Goal: Task Accomplishment & Management: Complete application form

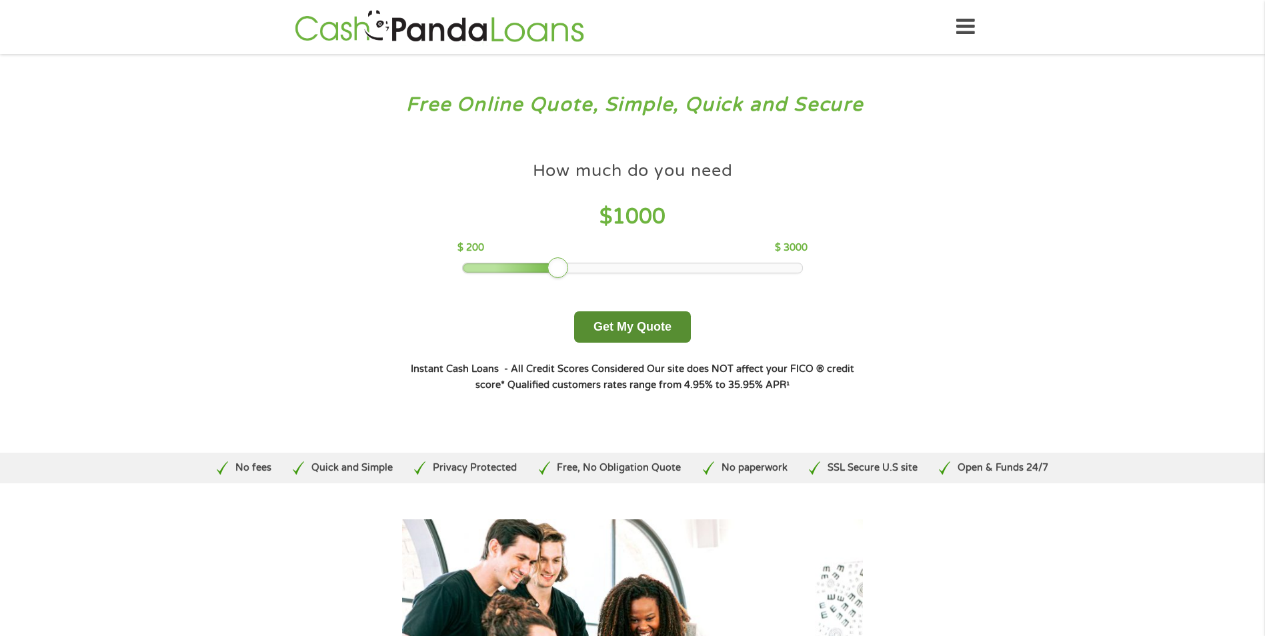
click at [631, 323] on button "Get My Quote" at bounding box center [632, 326] width 117 height 31
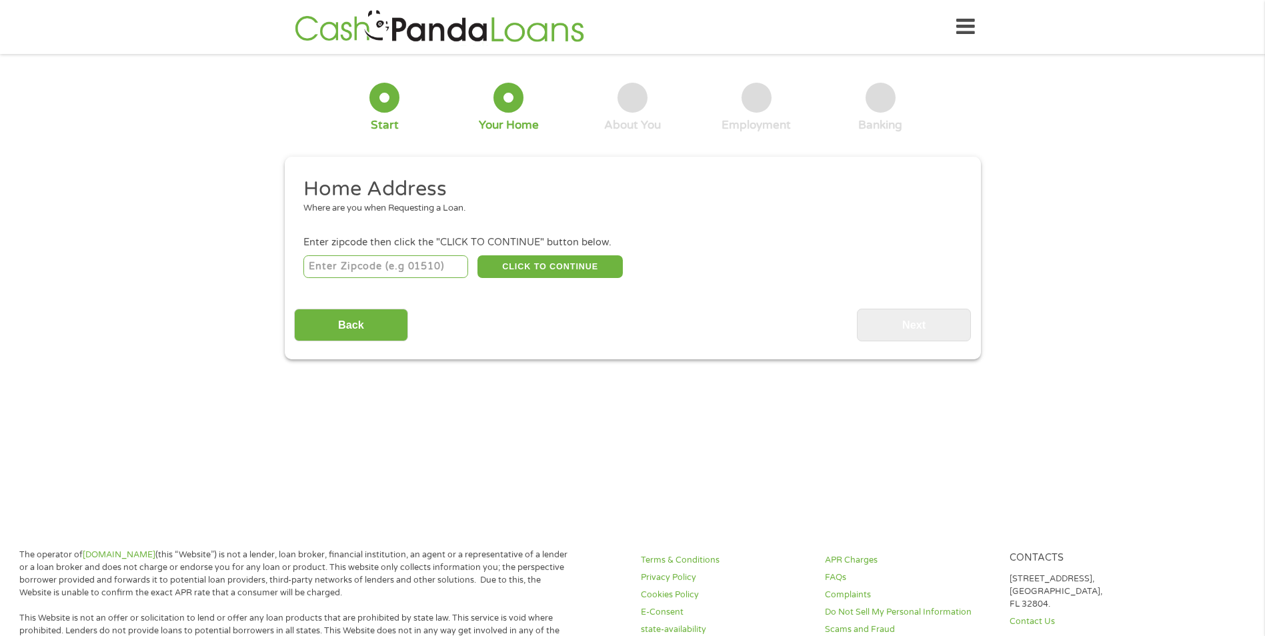
click at [345, 266] on input "number" at bounding box center [385, 266] width 165 height 23
type input "33712"
select select "[US_STATE]"
click at [562, 265] on button "CLICK TO CONTINUE" at bounding box center [549, 266] width 145 height 23
type input "33712"
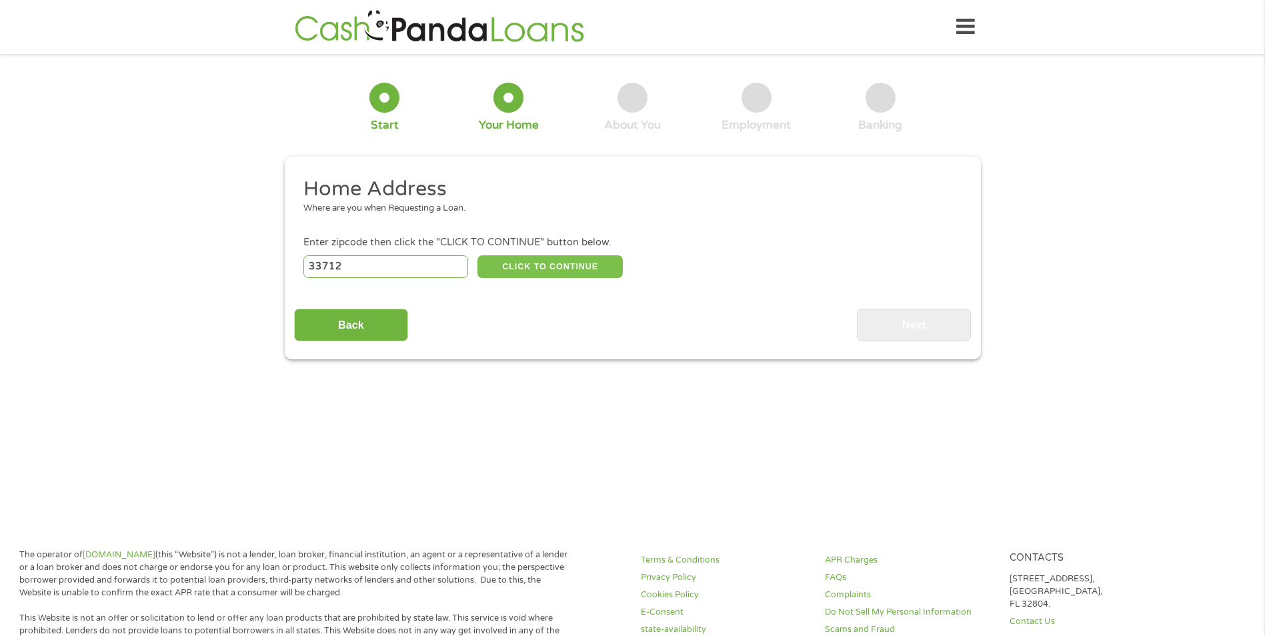
type input "[GEOGRAPHIC_DATA]"
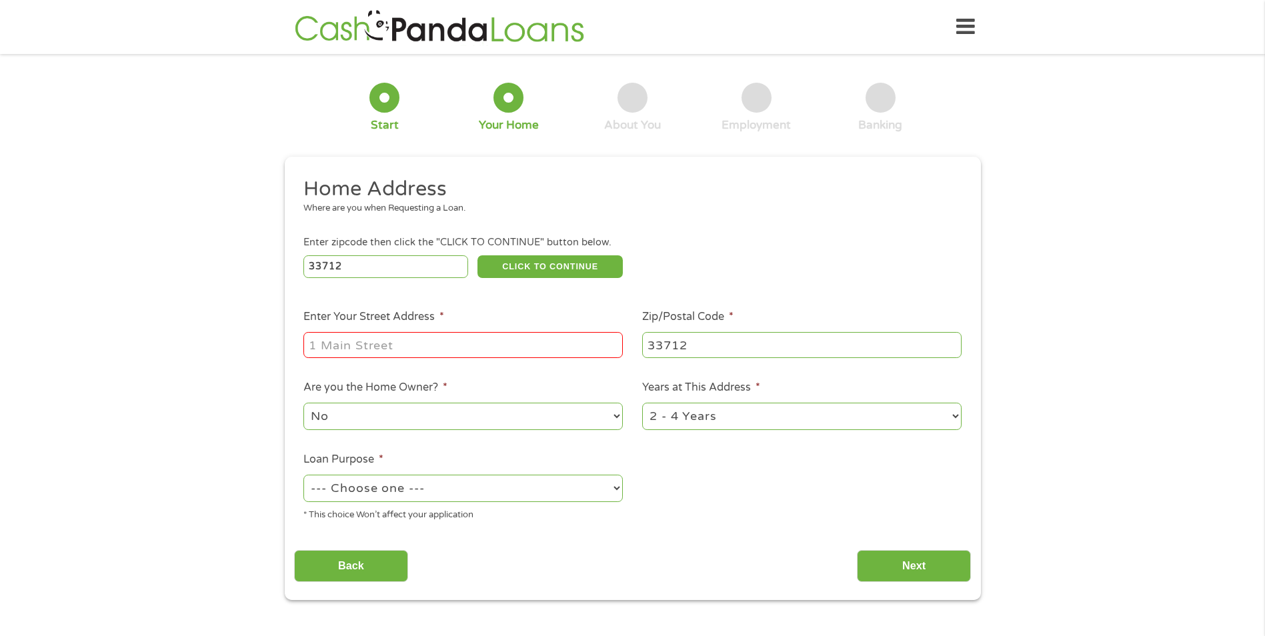
click at [327, 345] on input "Enter Your Street Address *" at bounding box center [462, 344] width 319 height 25
type input "[STREET_ADDRESS]"
click at [612, 419] on select "No Yes" at bounding box center [462, 416] width 319 height 27
select select "yes"
click at [303, 403] on select "No Yes" at bounding box center [462, 416] width 319 height 27
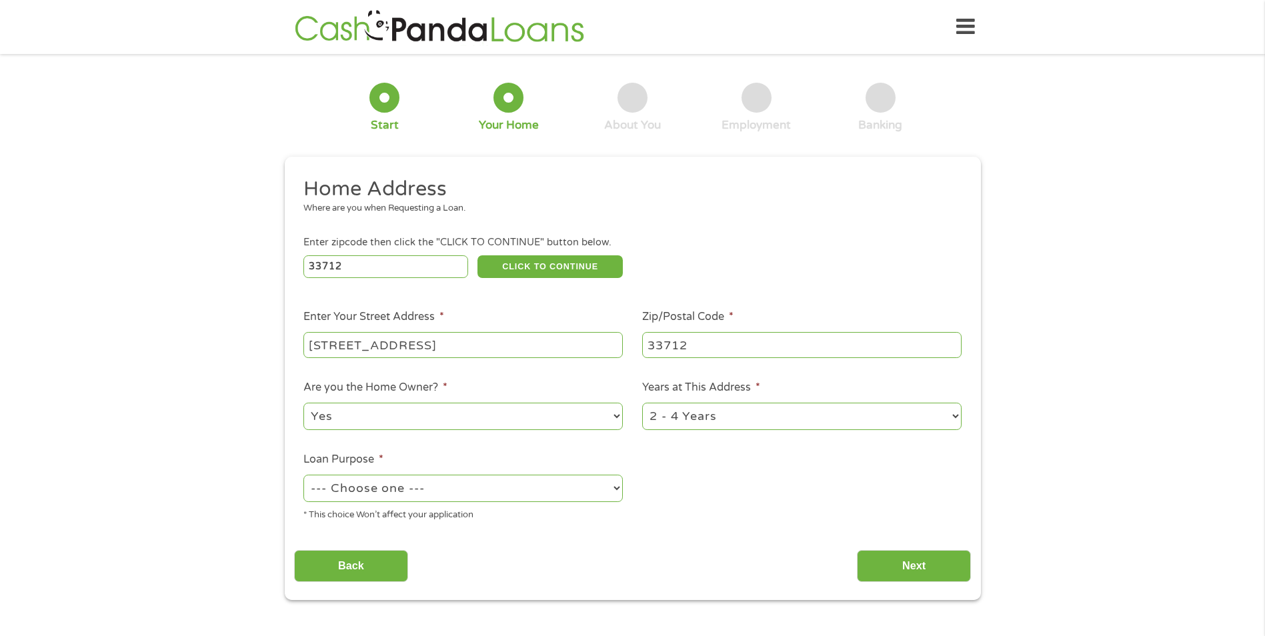
click at [620, 486] on select "--- Choose one --- Pay Bills Debt Consolidation Home Improvement Major Purchase…" at bounding box center [462, 488] width 319 height 27
select select "medicalexpenses"
click at [303, 475] on select "--- Choose one --- Pay Bills Debt Consolidation Home Improvement Major Purchase…" at bounding box center [462, 488] width 319 height 27
click at [955, 418] on select "1 Year or less 1 - 2 Years 2 - 4 Years Over 4 Years" at bounding box center [801, 416] width 319 height 27
select select "60months"
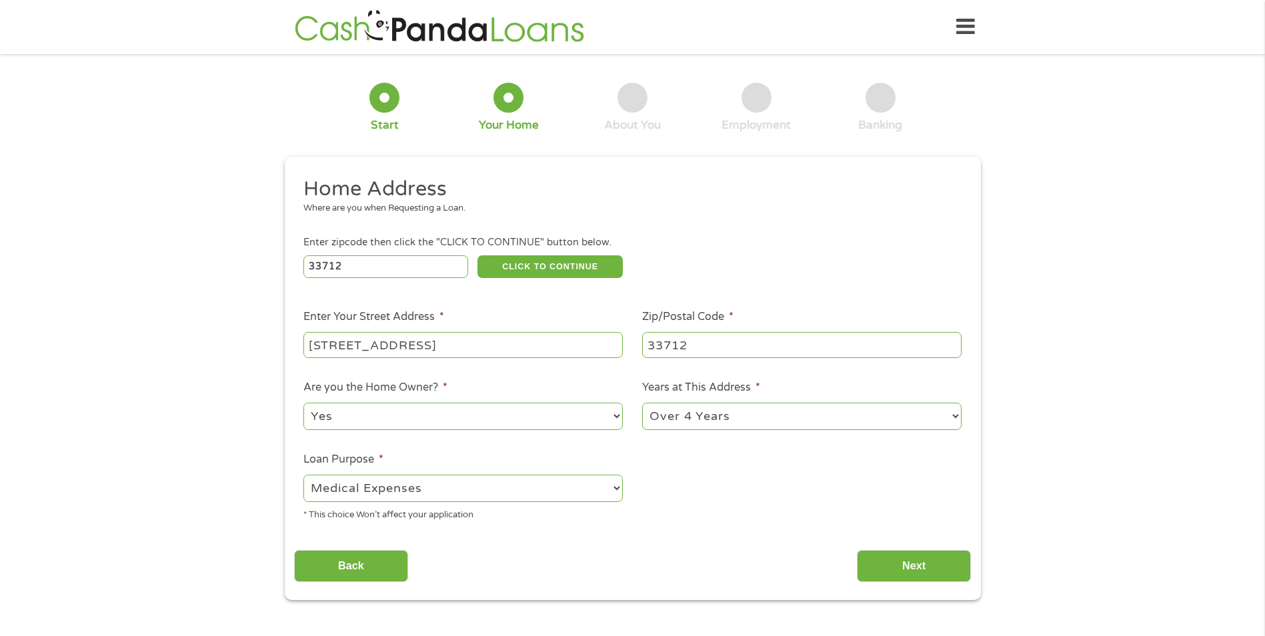
click at [642, 403] on select "1 Year or less 1 - 2 Years 2 - 4 Years Over 4 Years" at bounding box center [801, 416] width 319 height 27
click at [911, 564] on input "Next" at bounding box center [914, 566] width 114 height 33
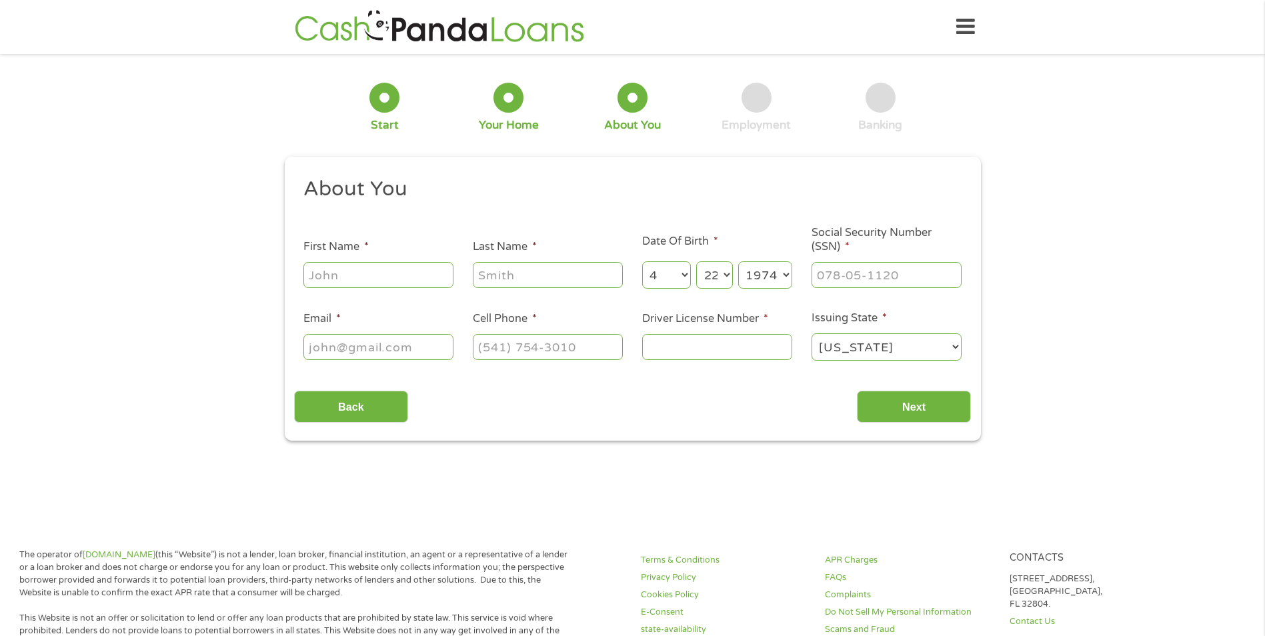
click at [354, 280] on input "First Name *" at bounding box center [378, 274] width 150 height 25
type input "[PERSON_NAME]"
type input "[EMAIL_ADDRESS][DOMAIN_NAME]"
type input "[PHONE_NUMBER]"
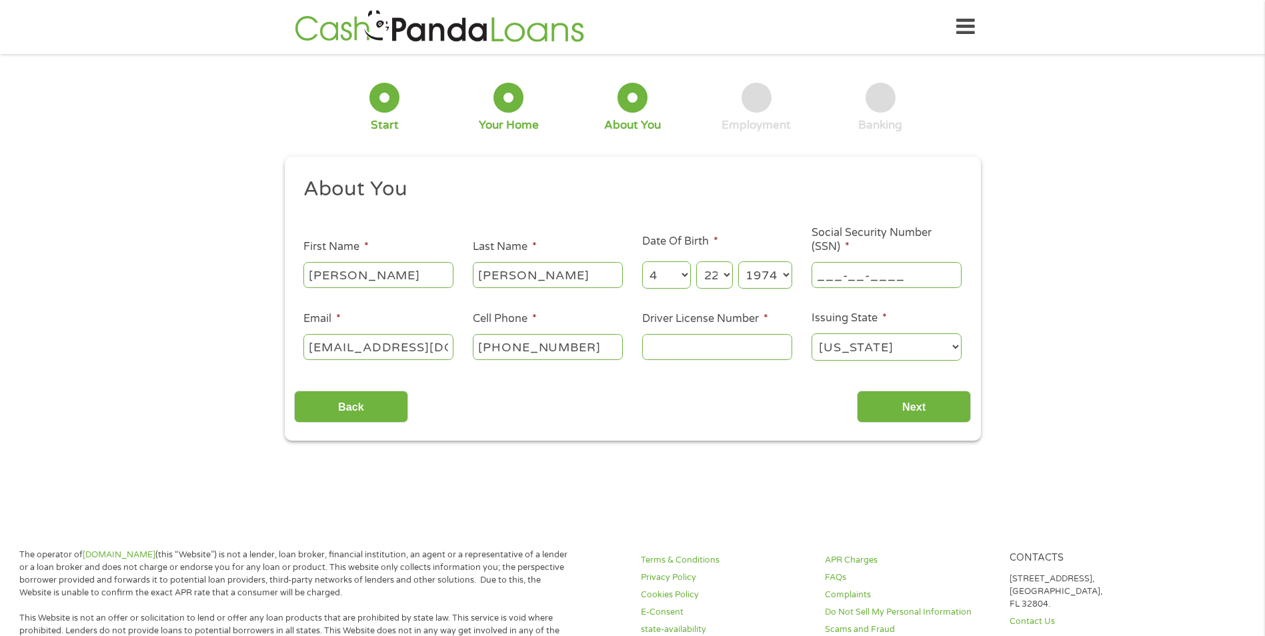
click at [826, 275] on input "___-__-____" at bounding box center [887, 274] width 150 height 25
type input "261-57-1284"
click at [669, 348] on input "Driver License Number *" at bounding box center [717, 346] width 150 height 25
type input "O216815746420"
click at [916, 408] on input "Next" at bounding box center [914, 407] width 114 height 33
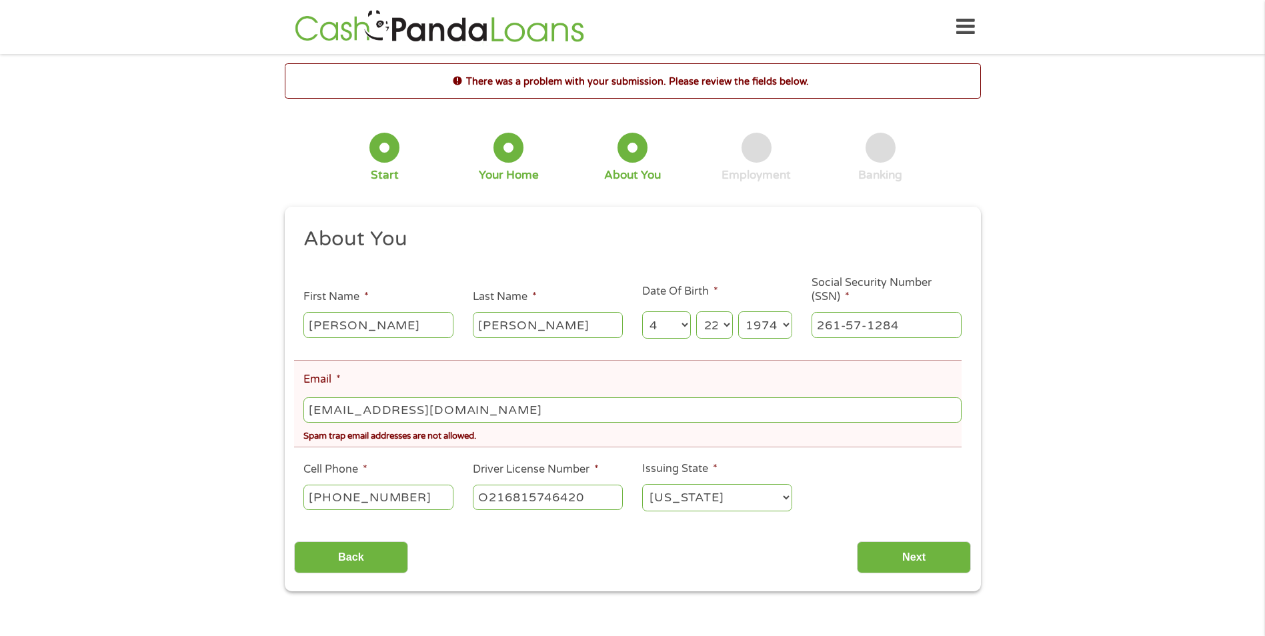
click at [426, 405] on input "[EMAIL_ADDRESS][DOMAIN_NAME]" at bounding box center [632, 409] width 658 height 25
type input "o"
type input "[EMAIL_ADDRESS][DOMAIN_NAME]"
click at [915, 560] on input "Next" at bounding box center [914, 558] width 114 height 33
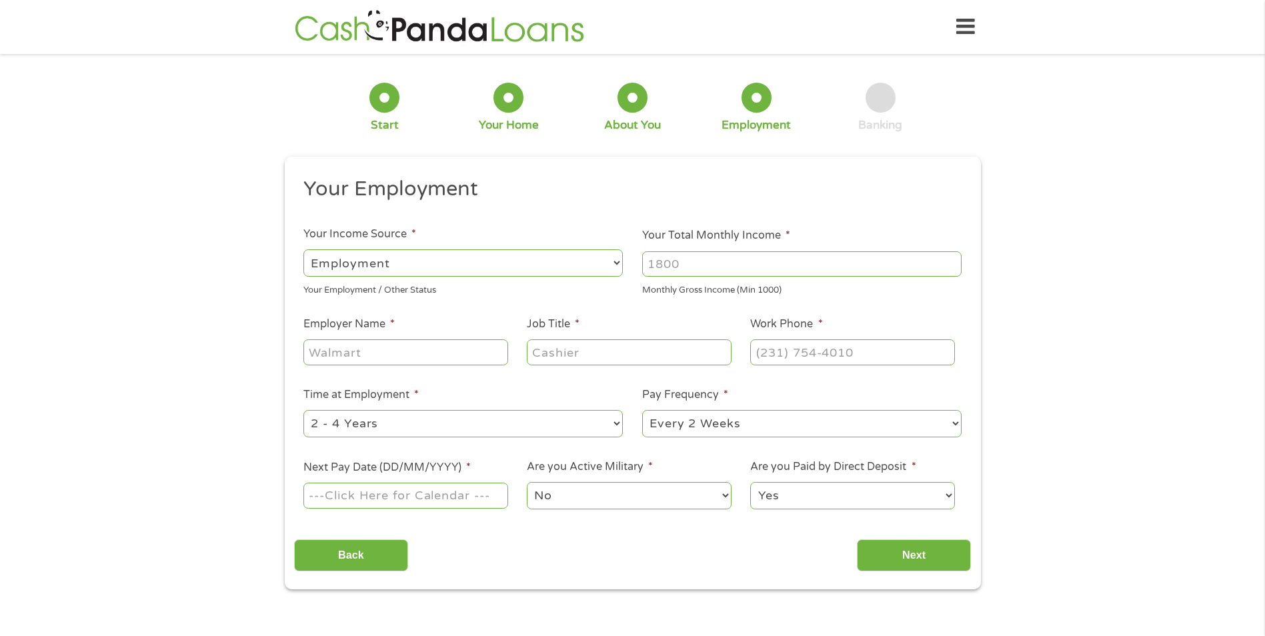
click at [670, 261] on input "Your Total Monthly Income *" at bounding box center [801, 263] width 319 height 25
type input "2300"
click at [335, 352] on input "Employer Name *" at bounding box center [405, 351] width 204 height 25
type input "[GEOGRAPHIC_DATA]"
click at [563, 354] on input "Job Title *" at bounding box center [629, 351] width 204 height 25
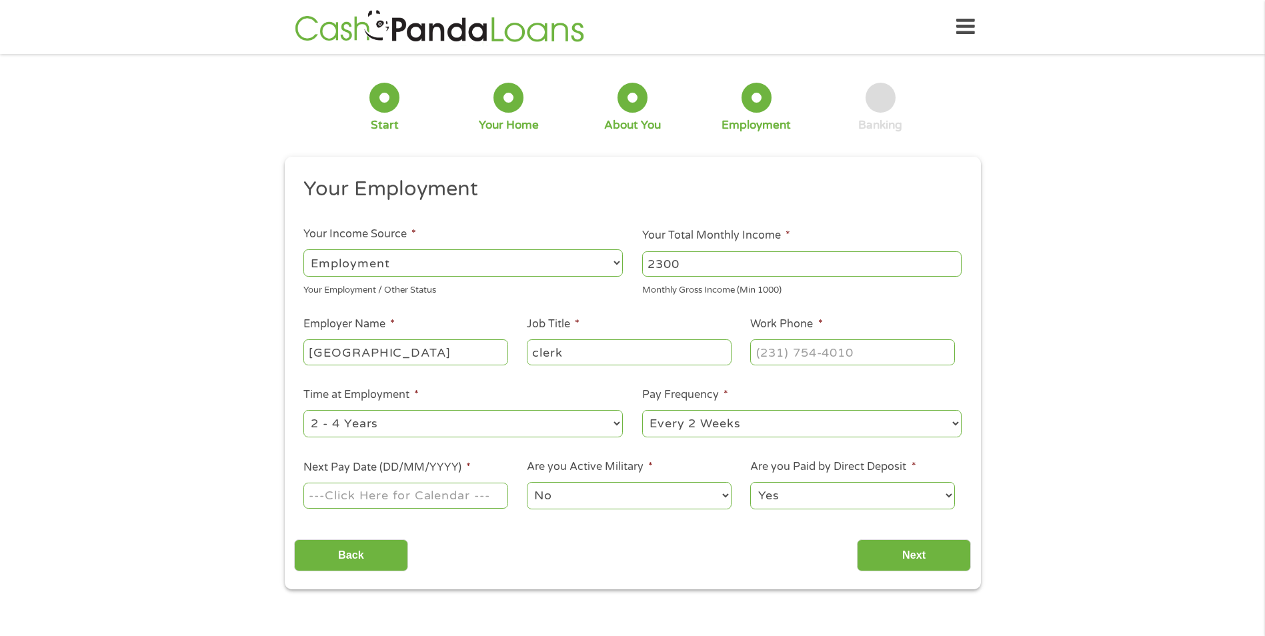
type input "clerk"
click at [760, 355] on input "(___) ___-____" at bounding box center [852, 351] width 204 height 25
type input "[PHONE_NUMBER]"
click at [690, 446] on ul "Your Employment Your Income Source * --- Choose one --- Employment [DEMOGRAPHIC…" at bounding box center [632, 348] width 677 height 345
click at [338, 494] on input "Next Pay Date (DD/MM/YYYY) *" at bounding box center [405, 495] width 204 height 25
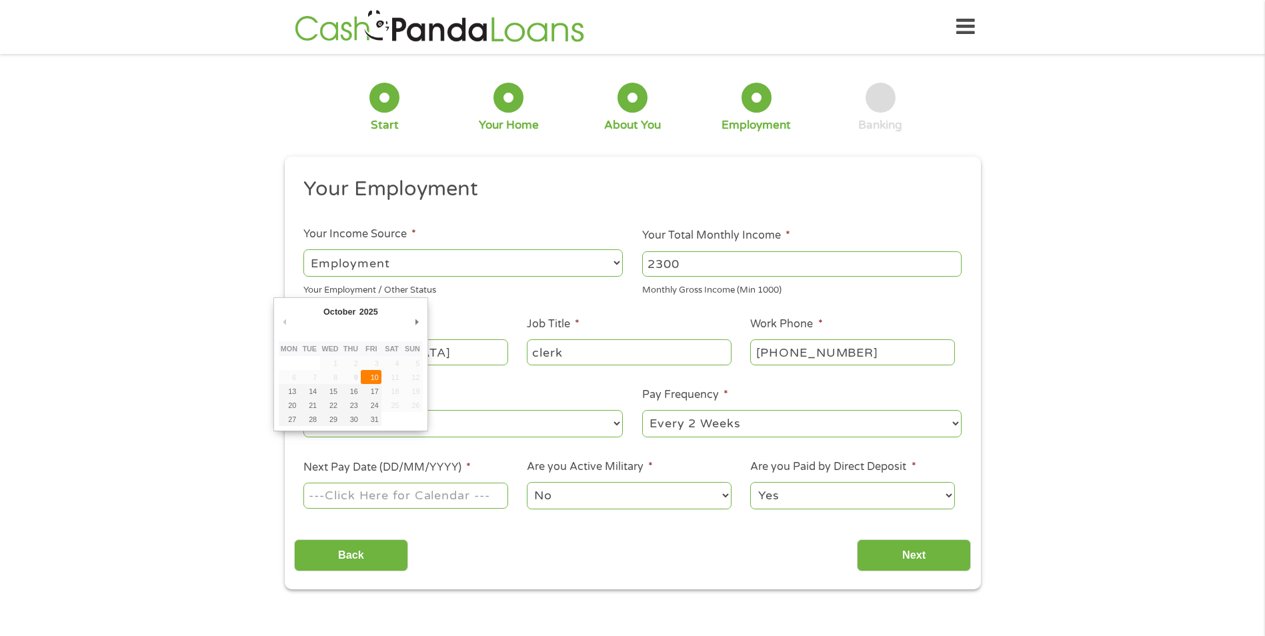
type input "[DATE]"
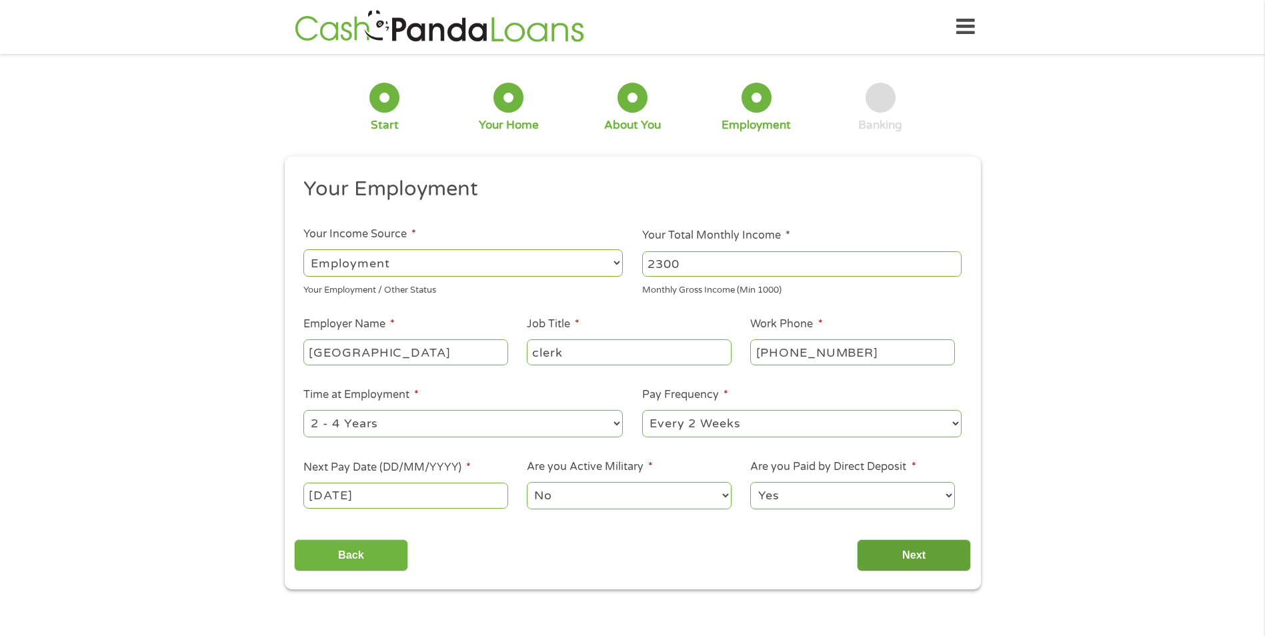
click at [911, 554] on input "Next" at bounding box center [914, 556] width 114 height 33
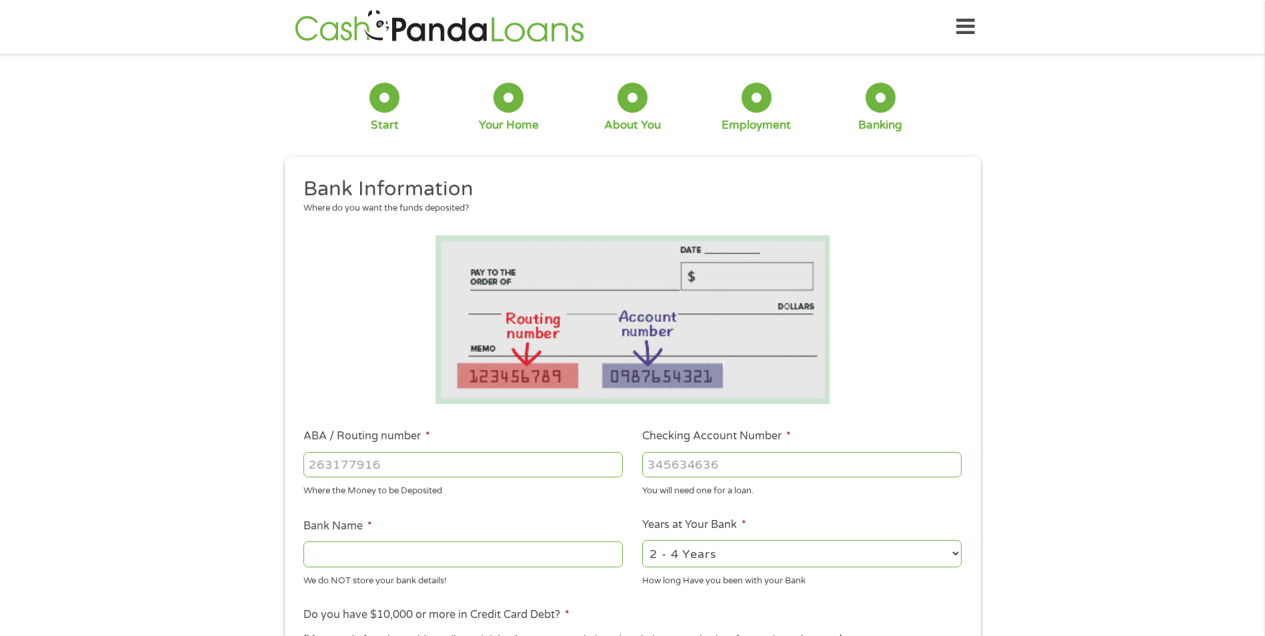
click at [321, 461] on input "ABA / Routing number *" at bounding box center [462, 464] width 319 height 25
type input "263182312"
type input "ACHIEVA CREDIT UNION"
type input "263182312"
type input "24192790"
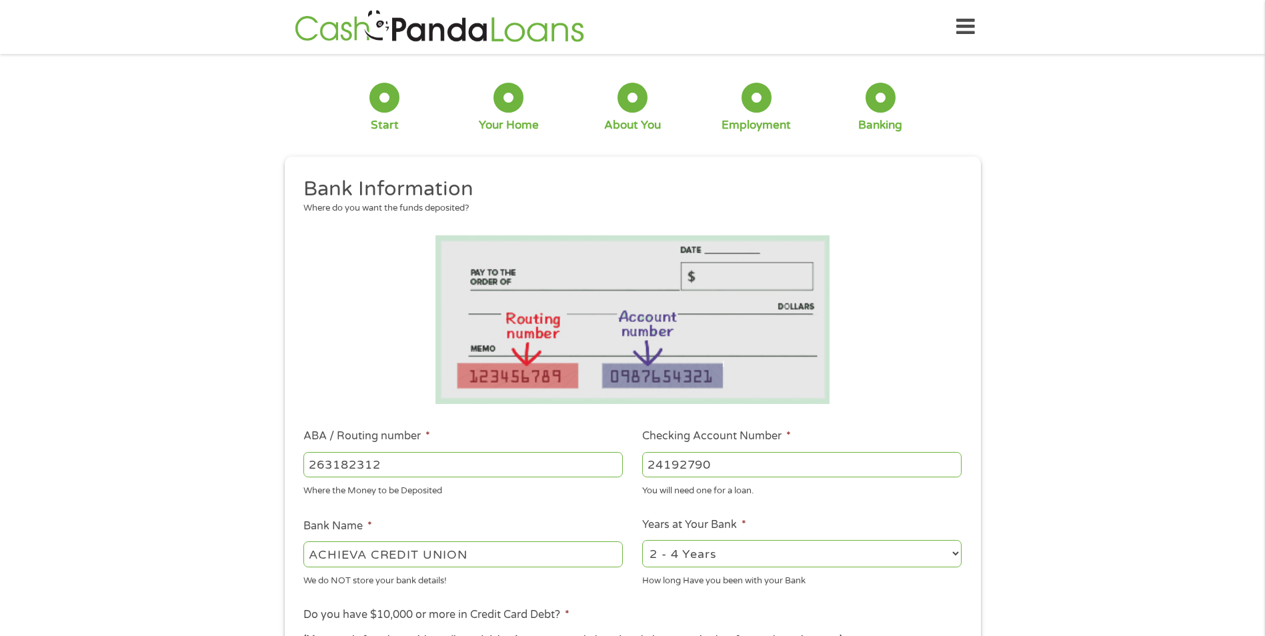
click at [957, 554] on select "2 - 4 Years 6 - 12 Months 1 - 2 Years Over 4 Years" at bounding box center [801, 553] width 319 height 27
select select "60months"
click at [642, 540] on select "2 - 4 Years 6 - 12 Months 1 - 2 Years Over 4 Years" at bounding box center [801, 553] width 319 height 27
click at [888, 386] on li at bounding box center [632, 319] width 677 height 169
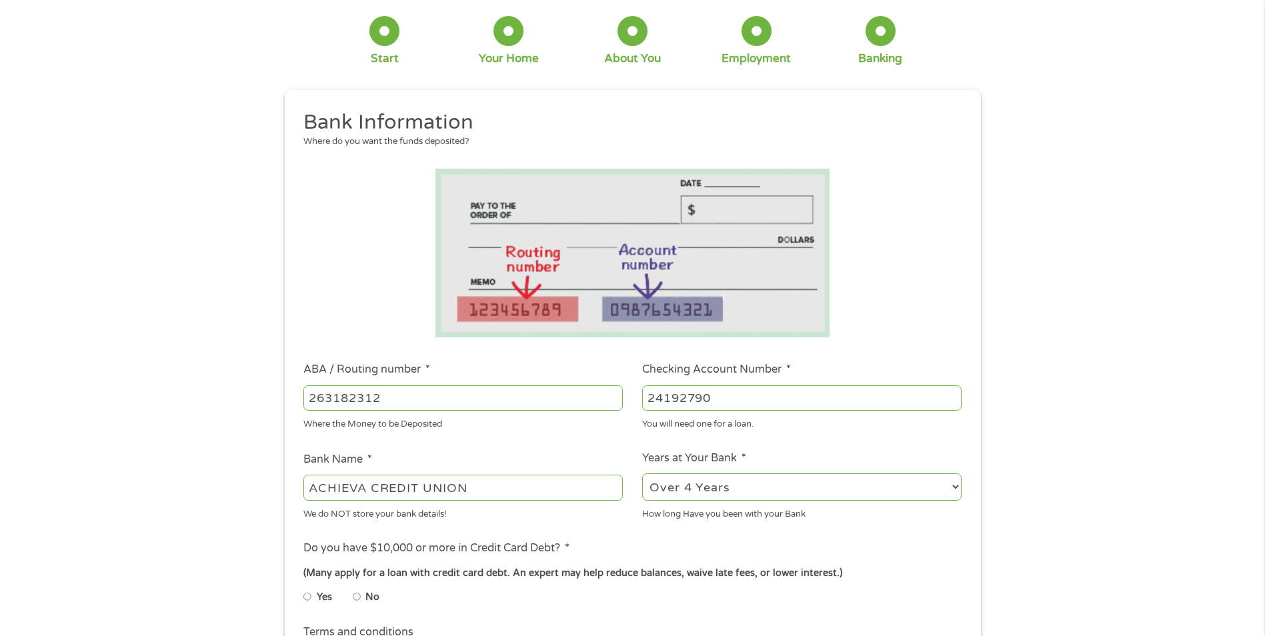
scroll to position [133, 0]
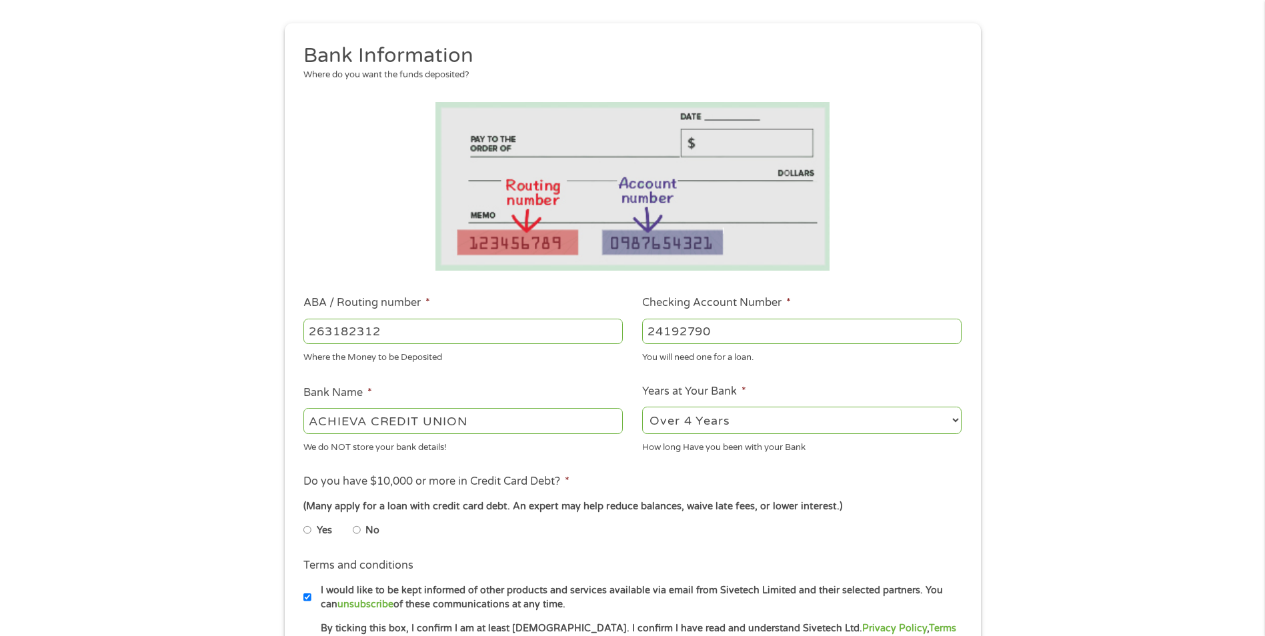
click at [357, 530] on input "No" at bounding box center [357, 529] width 8 height 21
radio input "true"
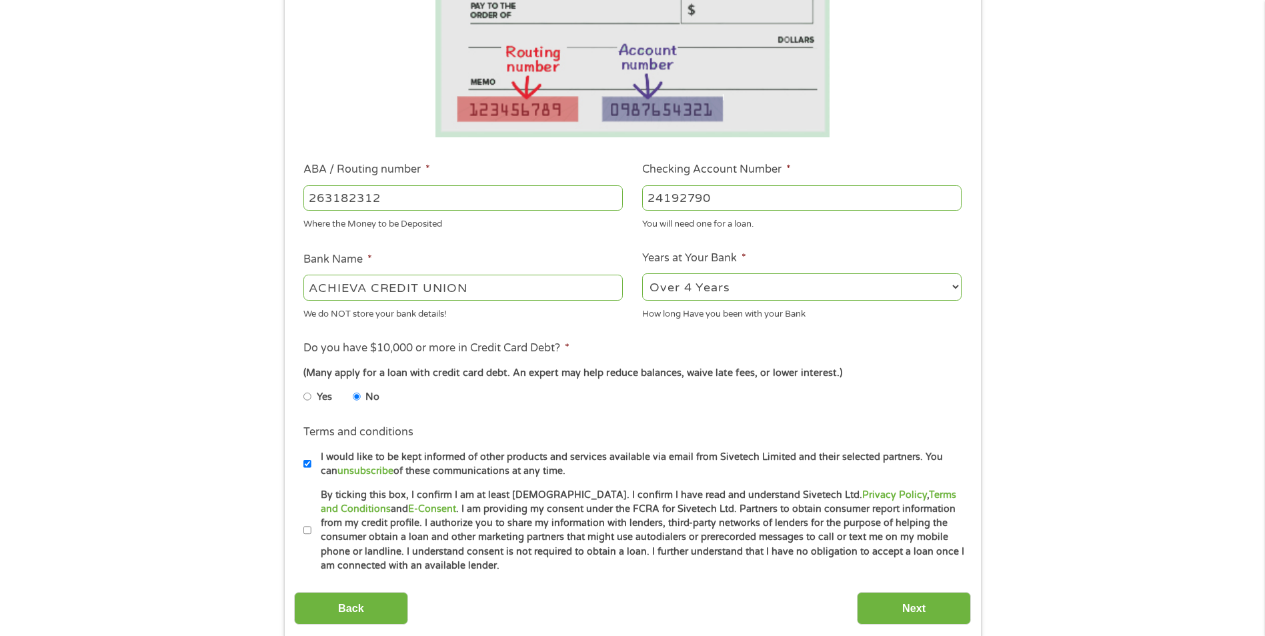
click at [306, 463] on input "I would like to be kept informed of other products and services available via e…" at bounding box center [307, 463] width 8 height 21
checkbox input "false"
click at [307, 531] on input "By ticking this box, I confirm I am at least [DEMOGRAPHIC_DATA]. I confirm I ha…" at bounding box center [307, 530] width 8 height 21
checkbox input "true"
click at [912, 611] on input "Next" at bounding box center [914, 608] width 114 height 33
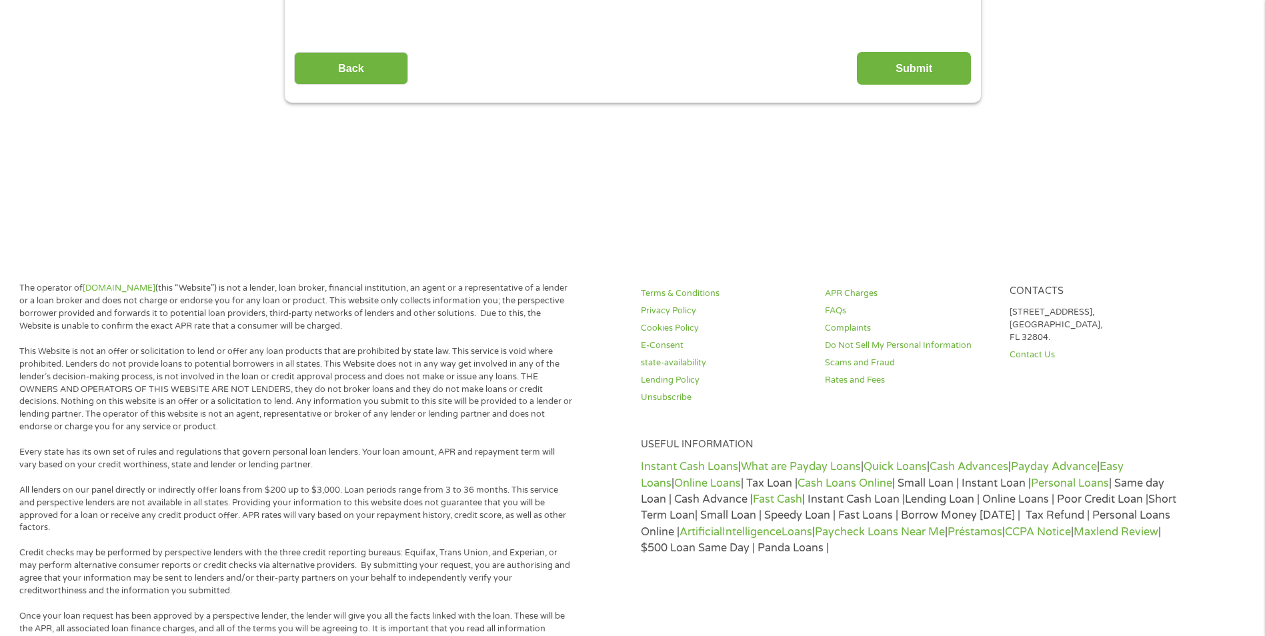
scroll to position [0, 0]
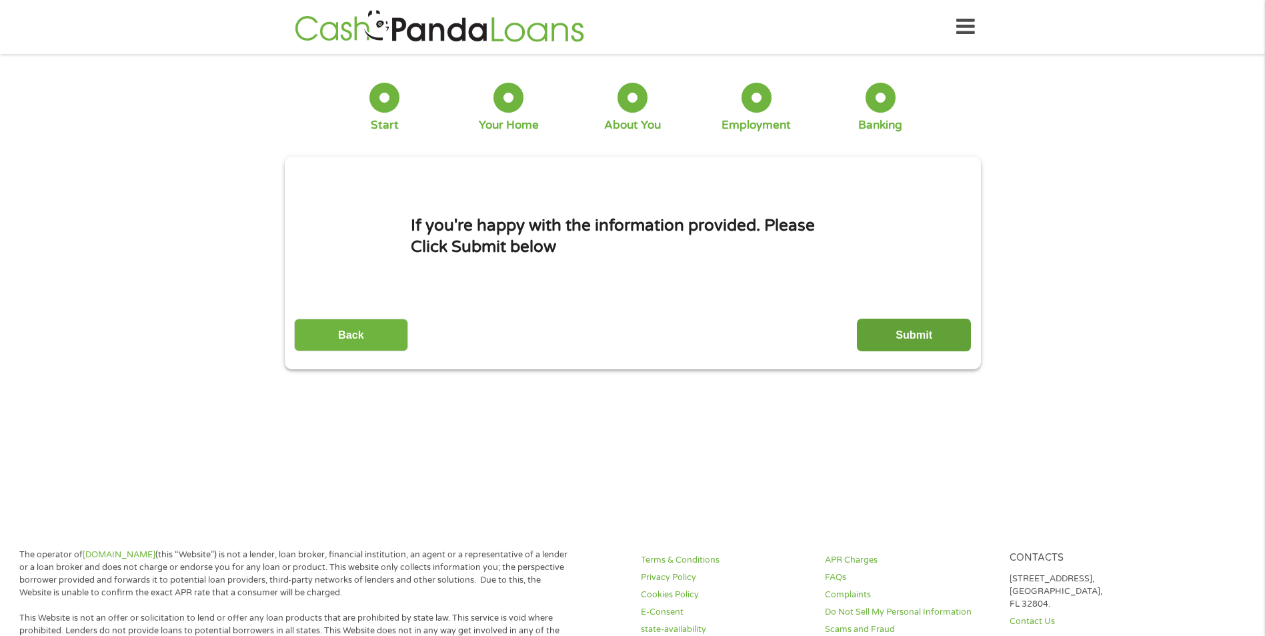
click at [906, 333] on input "Submit" at bounding box center [914, 335] width 114 height 33
